Goal: Transaction & Acquisition: Book appointment/travel/reservation

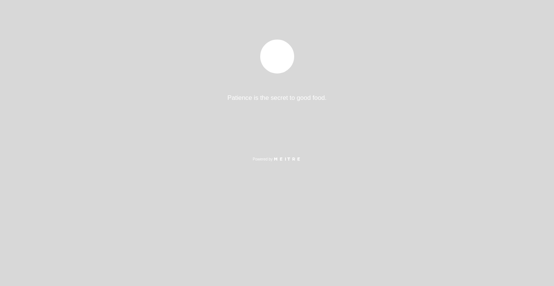
select select "es"
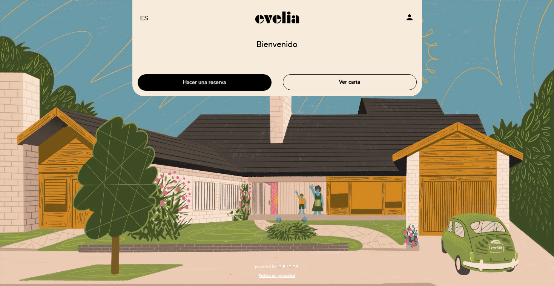
click at [241, 83] on button "Hacer una reserva" at bounding box center [205, 82] width 134 height 17
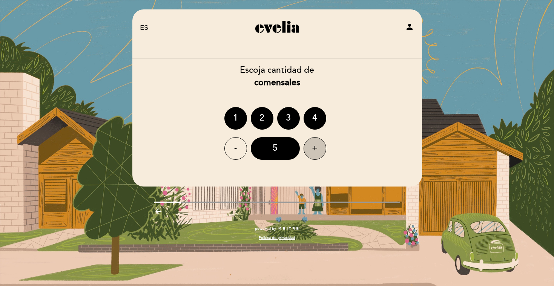
click at [312, 140] on div "+" at bounding box center [315, 148] width 23 height 23
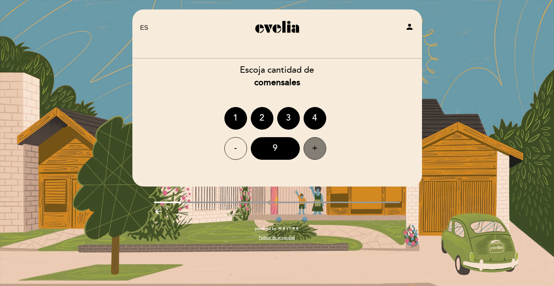
click at [312, 140] on div "+" at bounding box center [315, 148] width 23 height 23
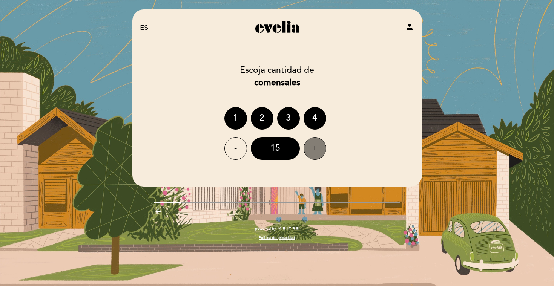
click at [312, 140] on div "+" at bounding box center [315, 148] width 23 height 23
click at [233, 143] on div "-" at bounding box center [235, 148] width 23 height 23
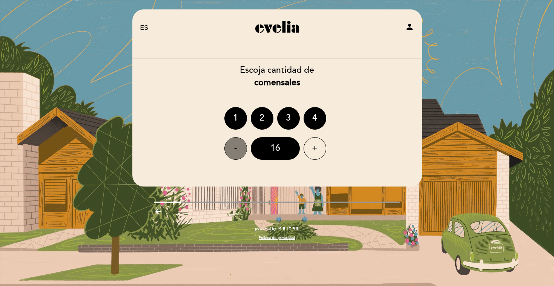
click at [233, 143] on div "-" at bounding box center [235, 148] width 23 height 23
click at [305, 149] on div "+" at bounding box center [315, 148] width 23 height 23
click at [284, 150] on div "15" at bounding box center [275, 148] width 49 height 23
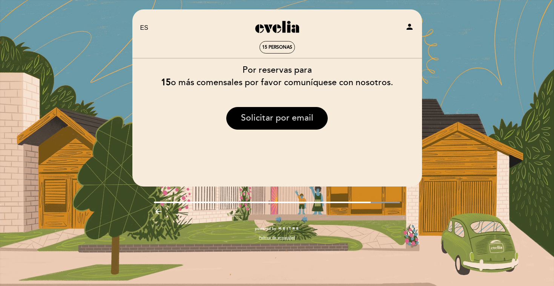
click at [294, 118] on button "Solicitar por email" at bounding box center [276, 118] width 101 height 23
